Goal: Task Accomplishment & Management: Manage account settings

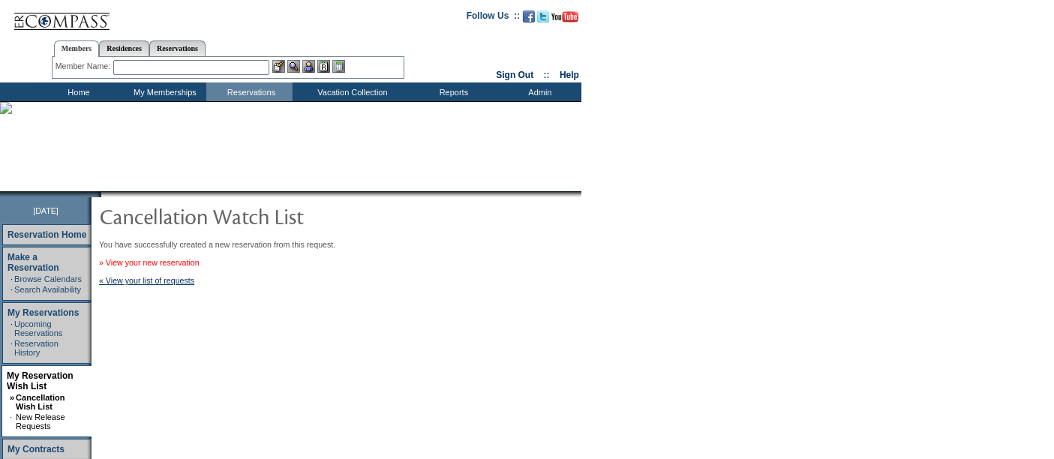
click at [192, 263] on link "» View your new reservation" at bounding box center [149, 262] width 101 height 9
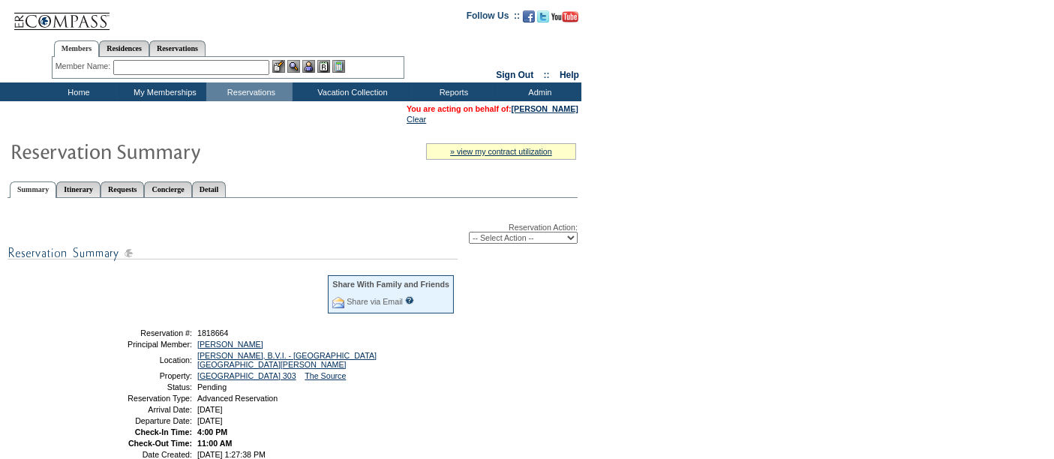
click at [547, 234] on select "-- Select Action -- Modify Reservation Dates Modify Reservation Cost Modify Occ…" at bounding box center [523, 238] width 109 height 12
select select "ConfirmRes"
click at [469, 232] on select "-- Select Action -- Modify Reservation Dates Modify Reservation Cost Modify Occ…" at bounding box center [523, 238] width 109 height 12
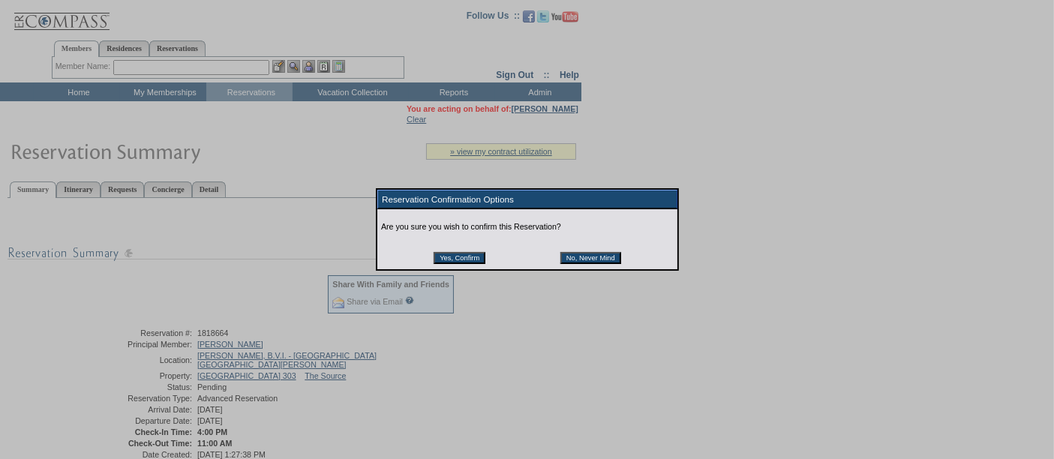
click at [475, 252] on input "Yes, Confirm" at bounding box center [460, 258] width 52 height 12
